Goal: Task Accomplishment & Management: Manage account settings

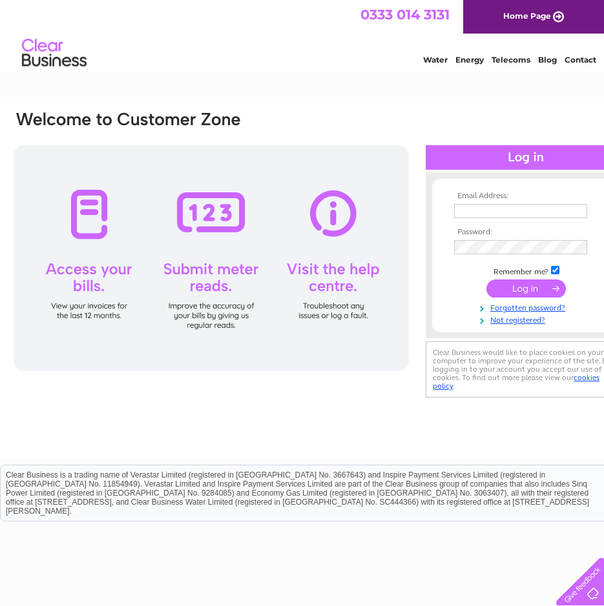
type input "[EMAIL_ADDRESS][DOMAIN_NAME]"
click at [515, 282] on input "submit" at bounding box center [525, 289] width 79 height 18
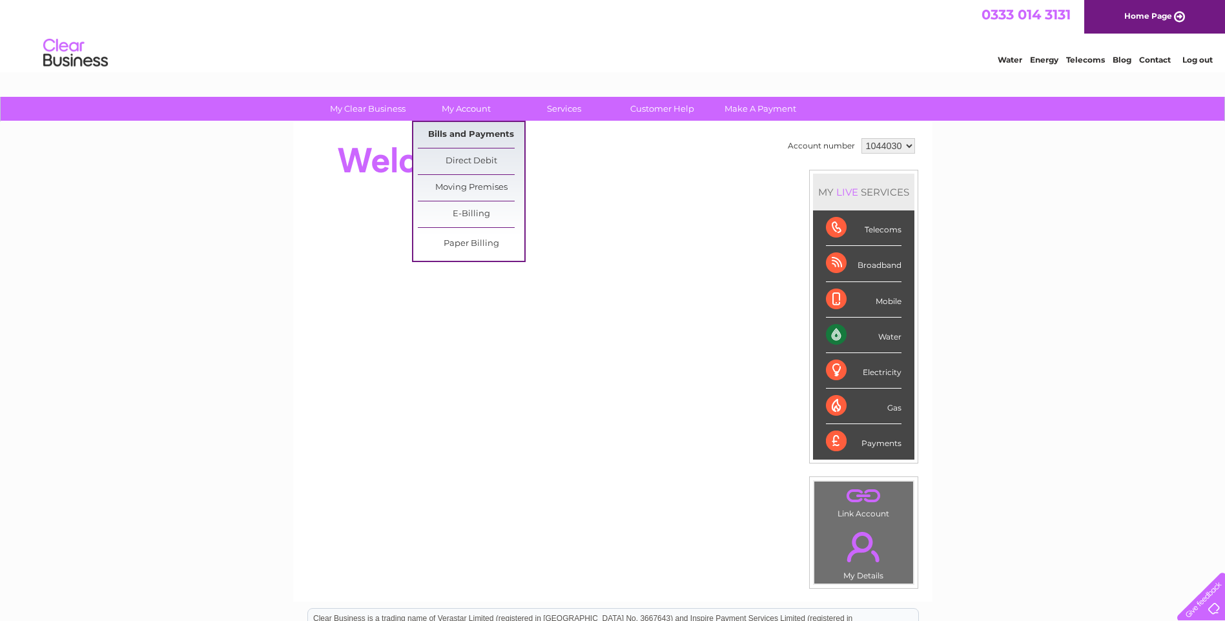
click at [460, 136] on link "Bills and Payments" at bounding box center [471, 135] width 107 height 26
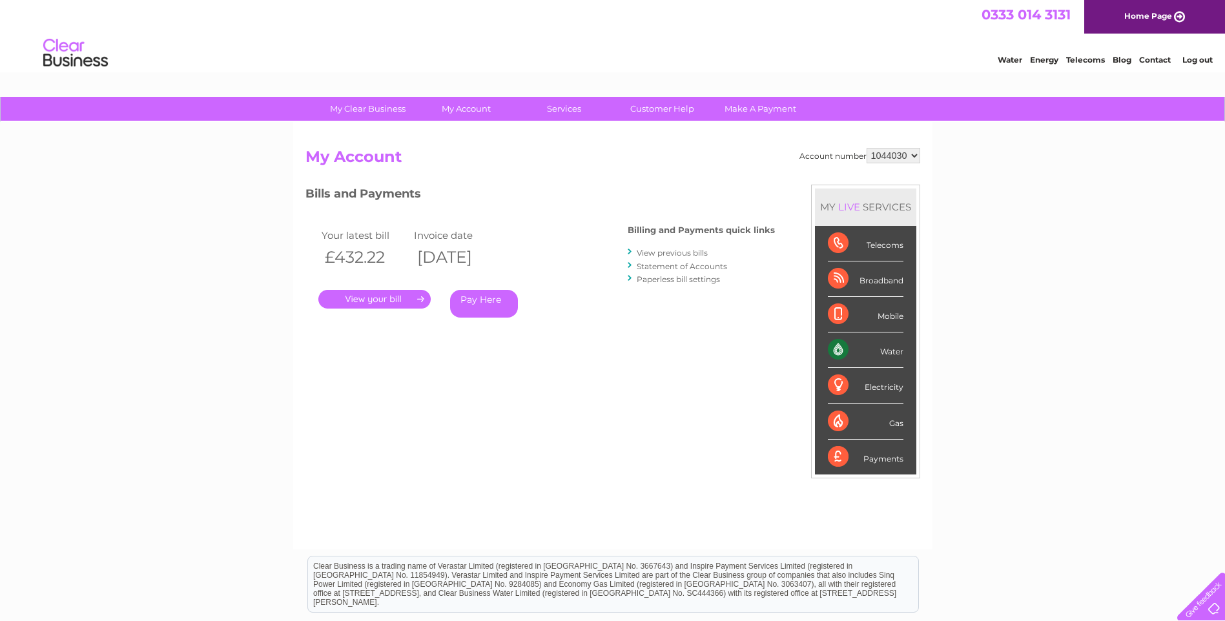
click at [380, 302] on link "." at bounding box center [374, 299] width 112 height 19
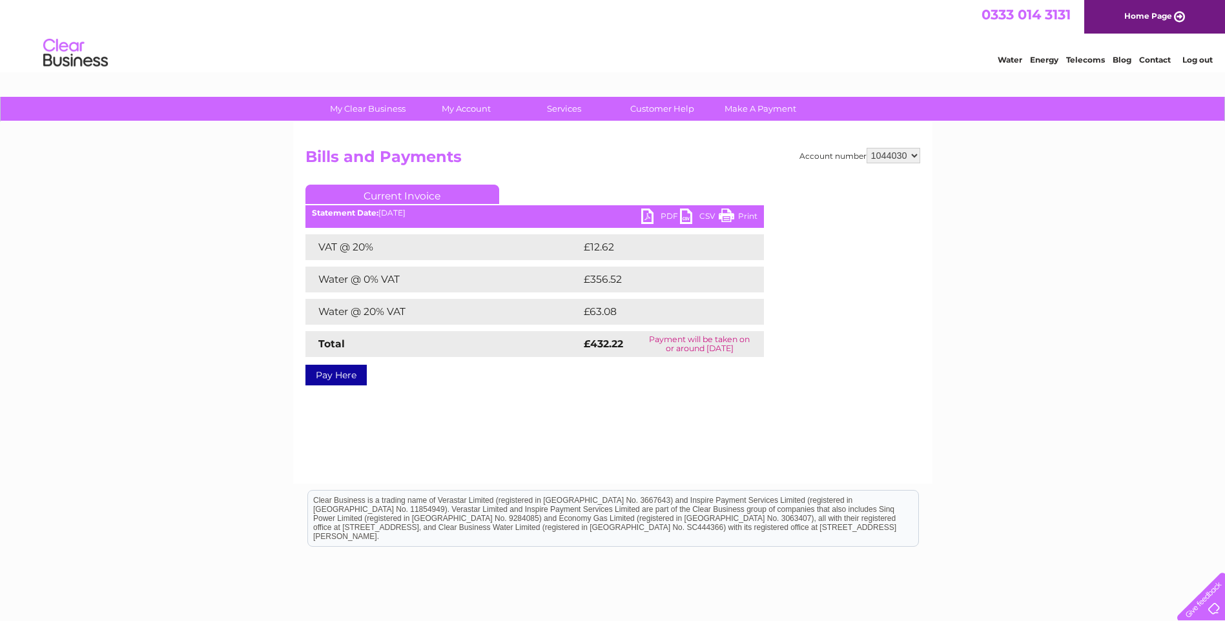
click at [664, 217] on link "PDF" at bounding box center [660, 218] width 39 height 19
click at [1158, 10] on link "Home Page" at bounding box center [1154, 17] width 141 height 34
